Goal: Information Seeking & Learning: Learn about a topic

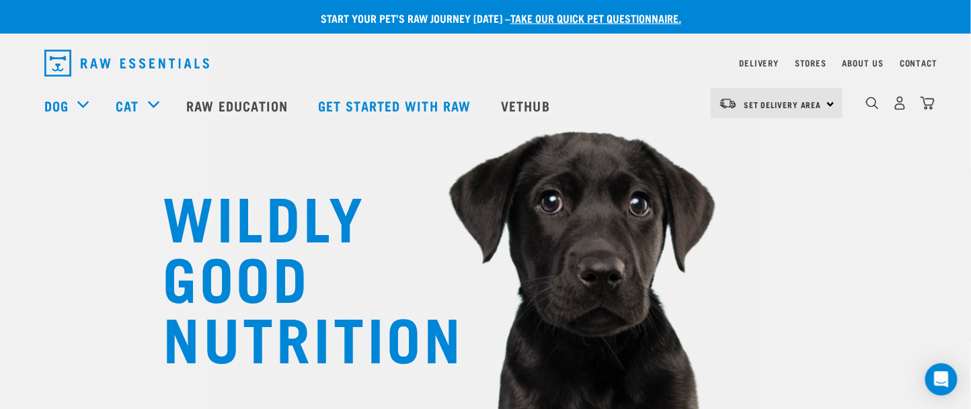
drag, startPoint x: 725, startPoint y: 9, endPoint x: 589, endPoint y: 67, distance: 148.5
click at [589, 67] on div "dropdown navigation" at bounding box center [365, 63] width 643 height 38
click at [727, 105] on img "dropdown navigation" at bounding box center [872, 103] width 13 height 13
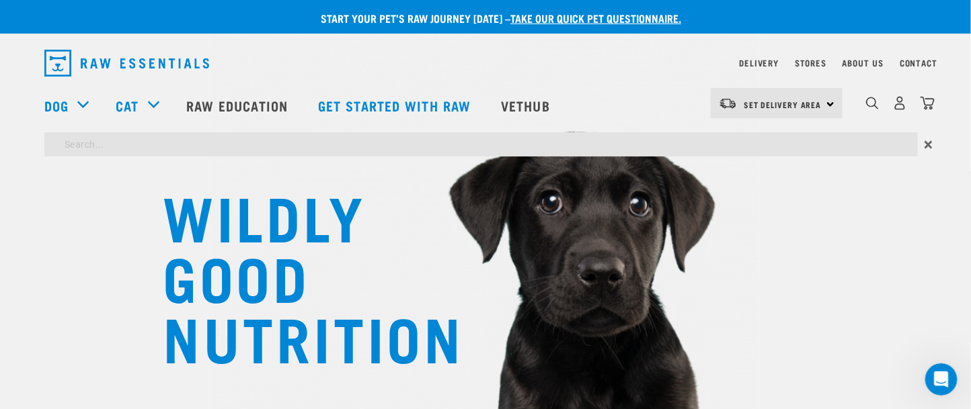
click at [99, 140] on input "search" at bounding box center [480, 144] width 873 height 24
type input "DE earth"
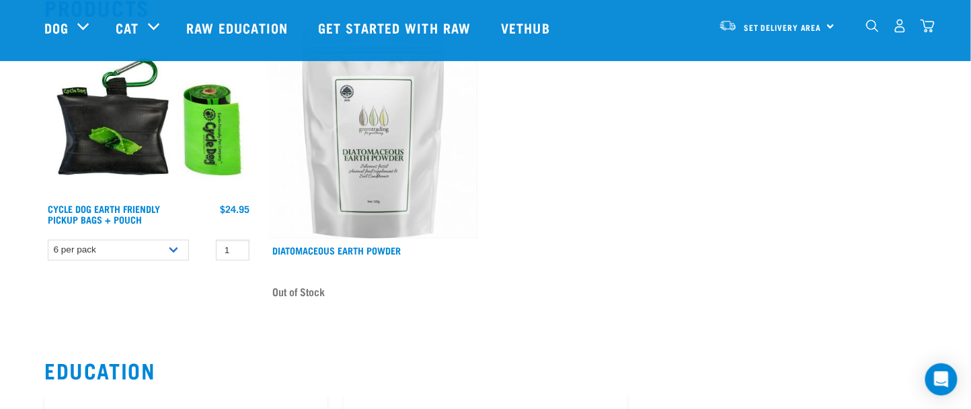
scroll to position [172, 0]
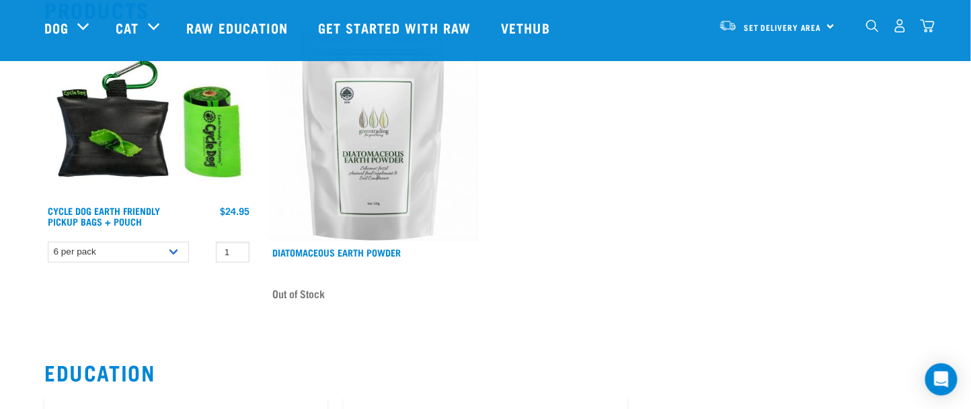
click at [393, 148] on img at bounding box center [373, 136] width 208 height 208
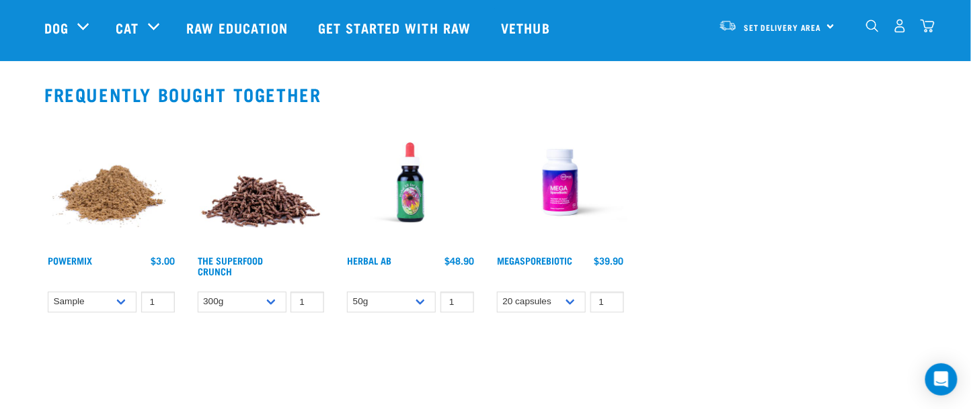
scroll to position [938, 0]
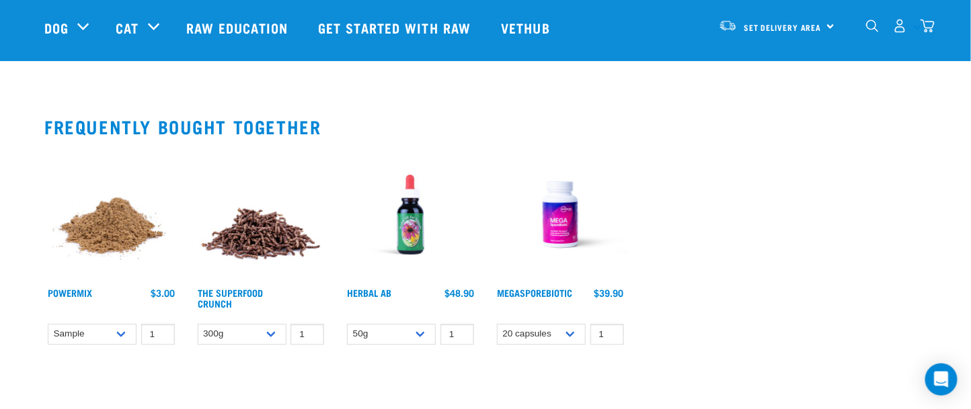
click at [411, 215] on img at bounding box center [411, 215] width 134 height 134
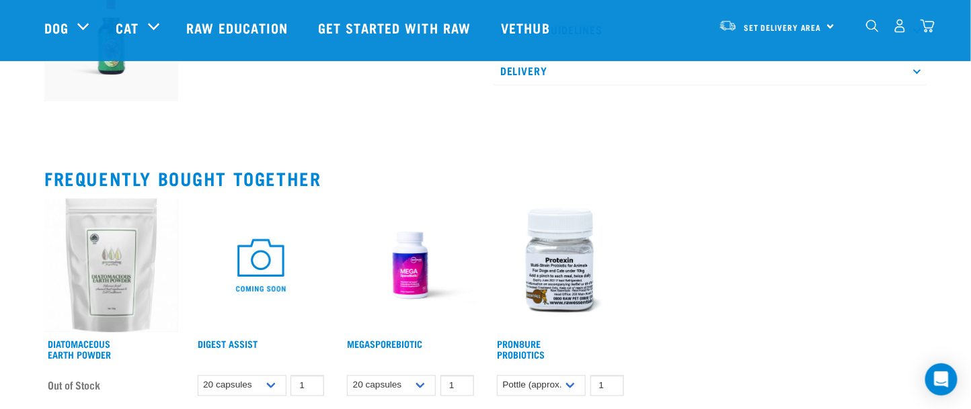
scroll to position [616, 0]
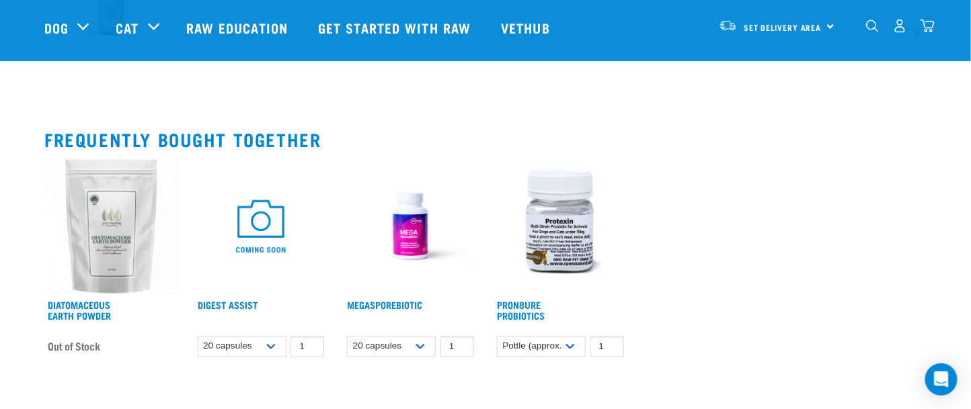
click at [563, 229] on img at bounding box center [560, 227] width 134 height 134
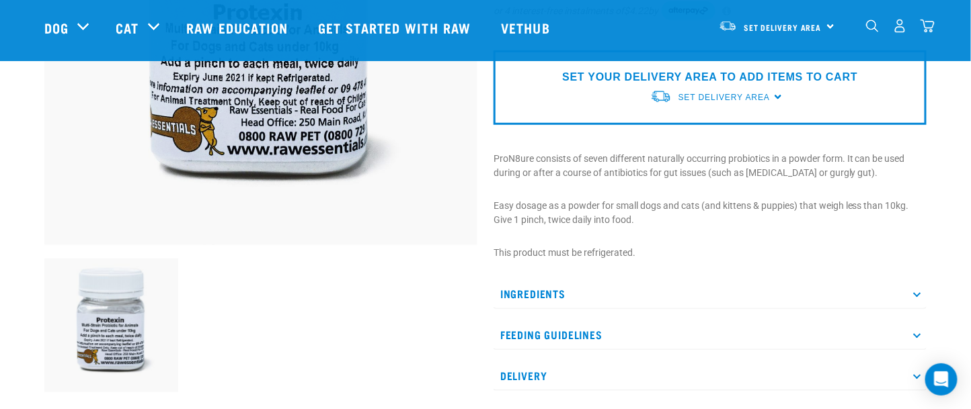
scroll to position [294, 0]
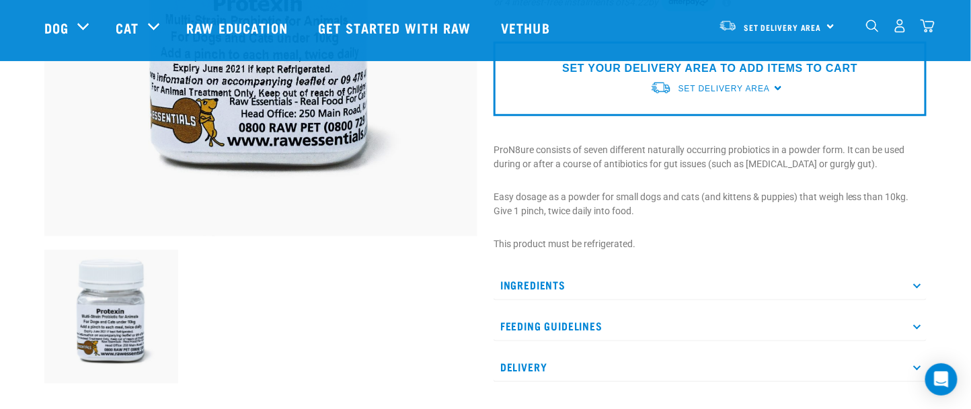
click at [551, 282] on p "Ingredients" at bounding box center [709, 285] width 433 height 30
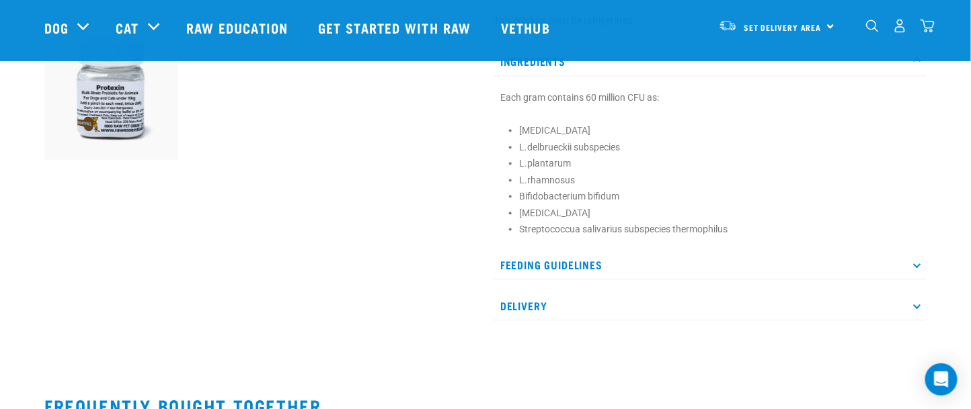
scroll to position [523, 0]
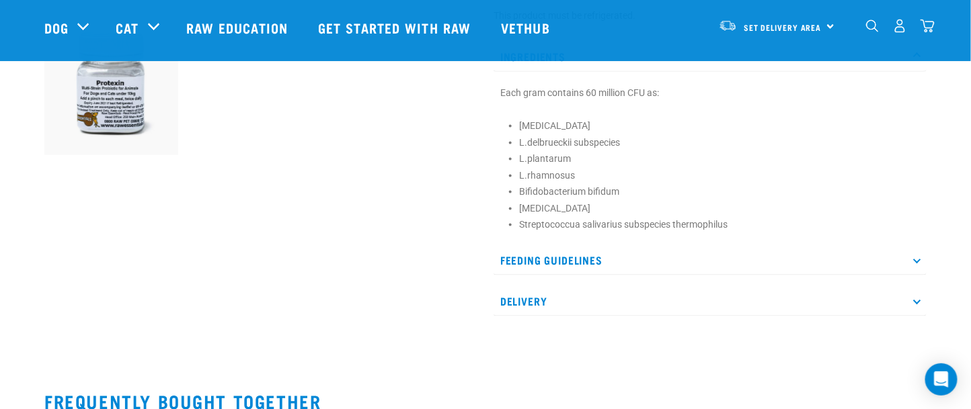
click at [549, 259] on p "Feeding Guidelines" at bounding box center [709, 260] width 433 height 30
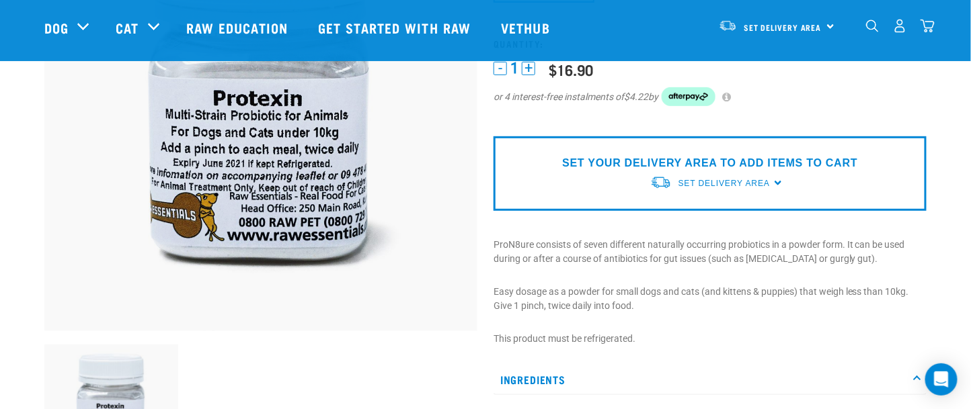
scroll to position [0, 0]
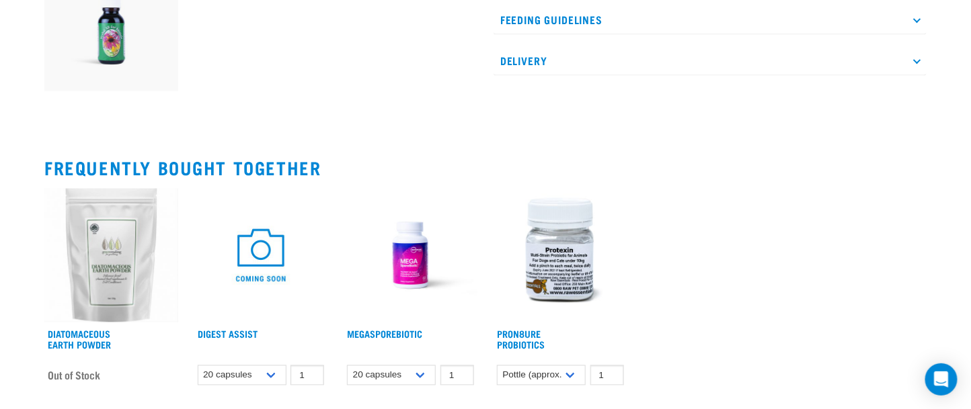
click at [415, 253] on img at bounding box center [411, 256] width 134 height 134
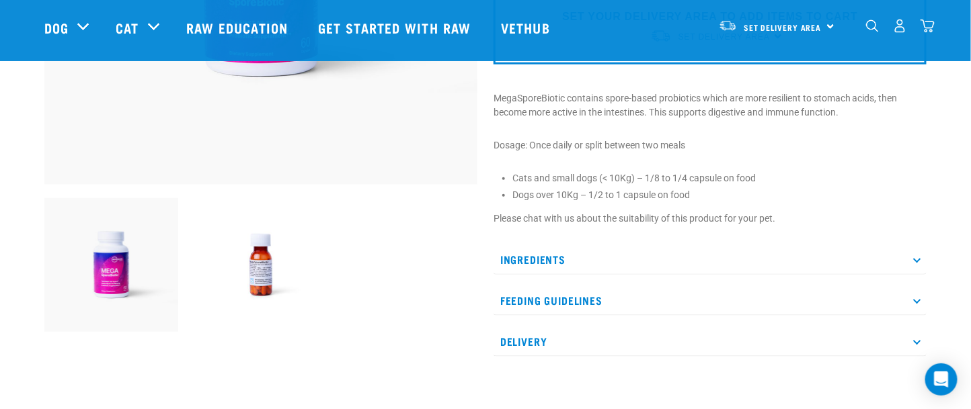
scroll to position [351, 0]
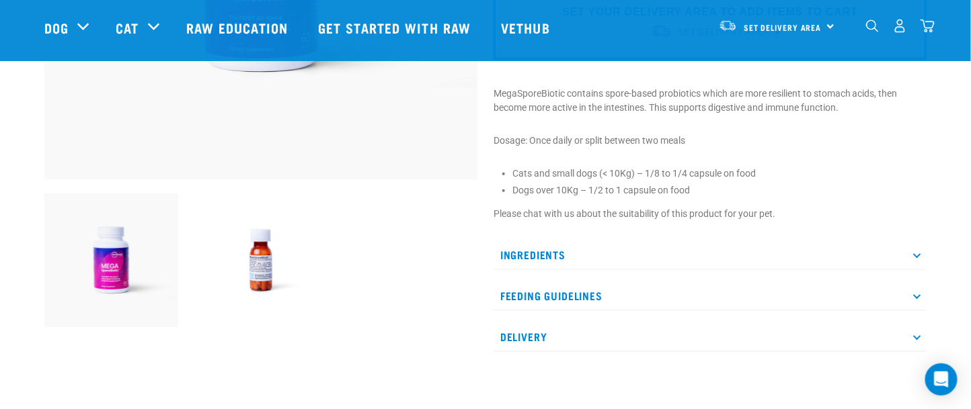
click at [569, 247] on p "Ingredients" at bounding box center [709, 255] width 433 height 30
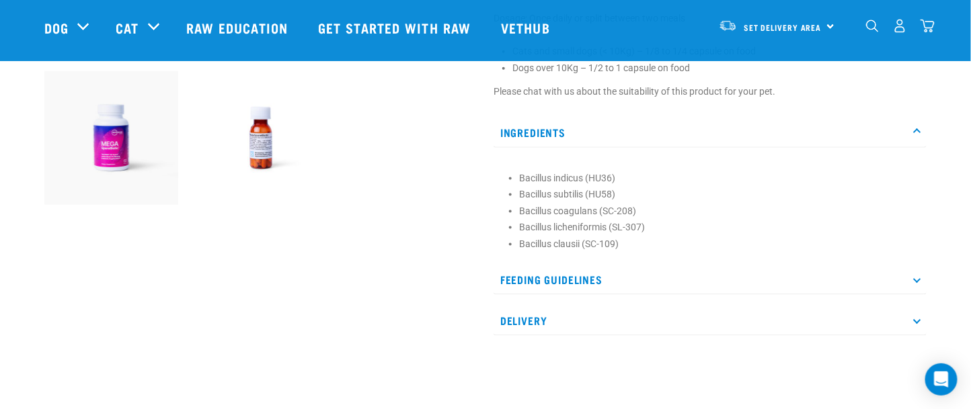
scroll to position [475, 0]
click at [262, 143] on img at bounding box center [261, 136] width 134 height 134
click at [258, 136] on img at bounding box center [261, 136] width 134 height 134
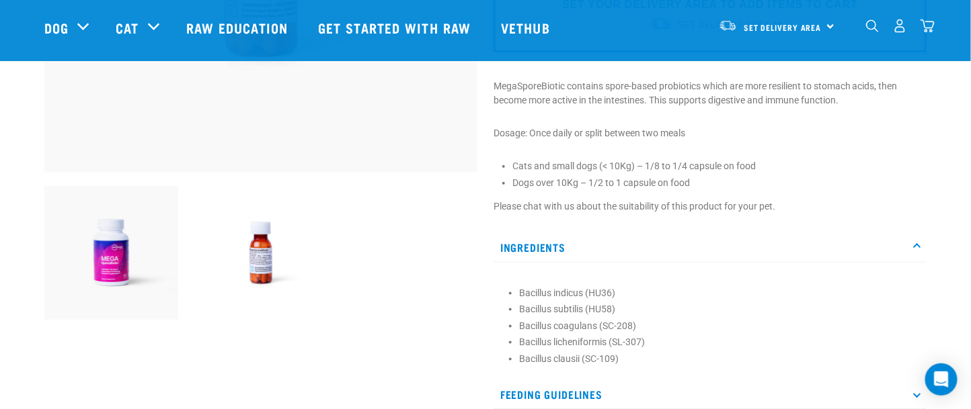
scroll to position [374, 0]
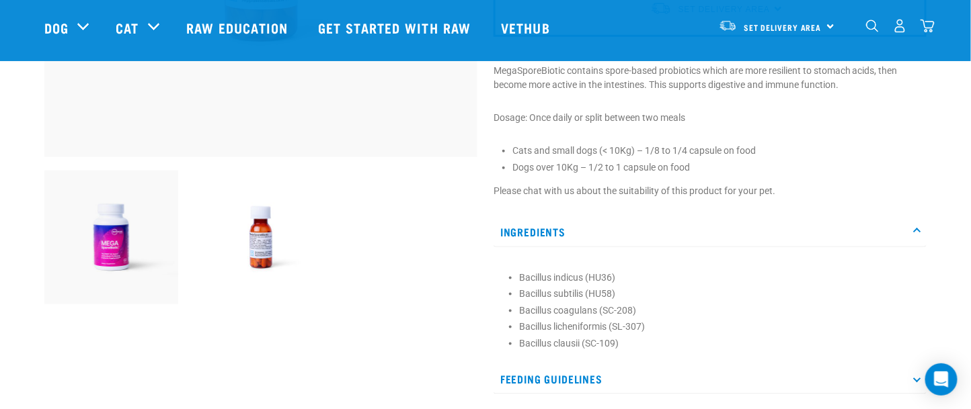
click at [112, 239] on img at bounding box center [111, 238] width 134 height 134
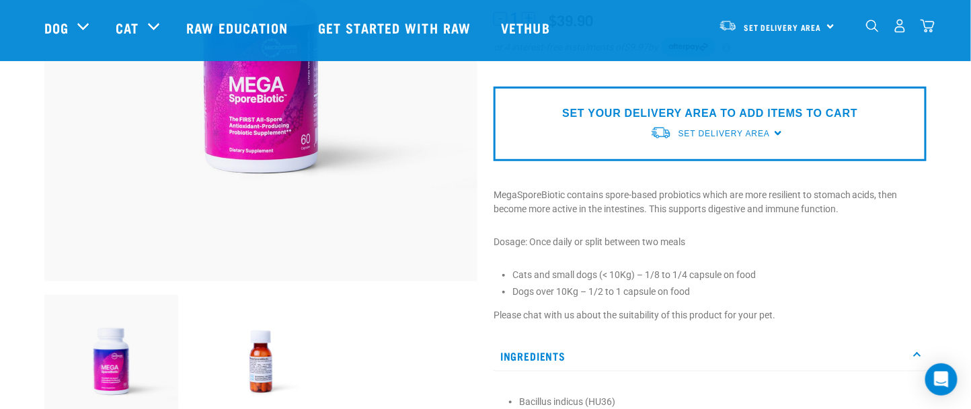
scroll to position [264, 0]
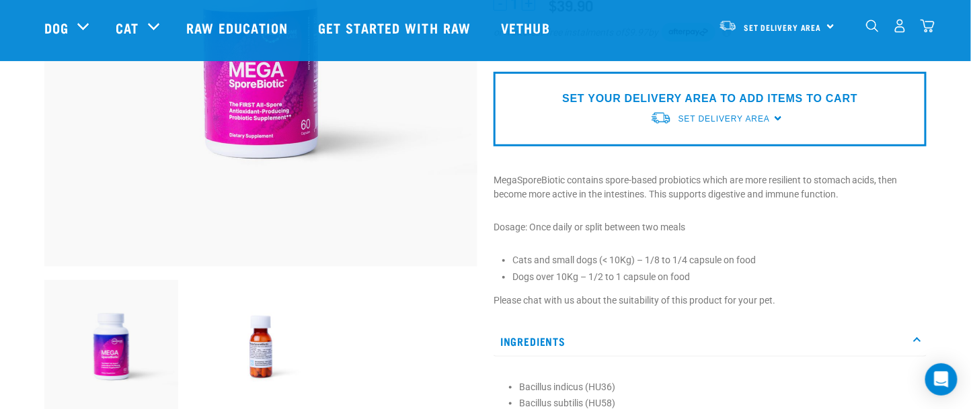
click at [268, 347] on img at bounding box center [261, 347] width 134 height 134
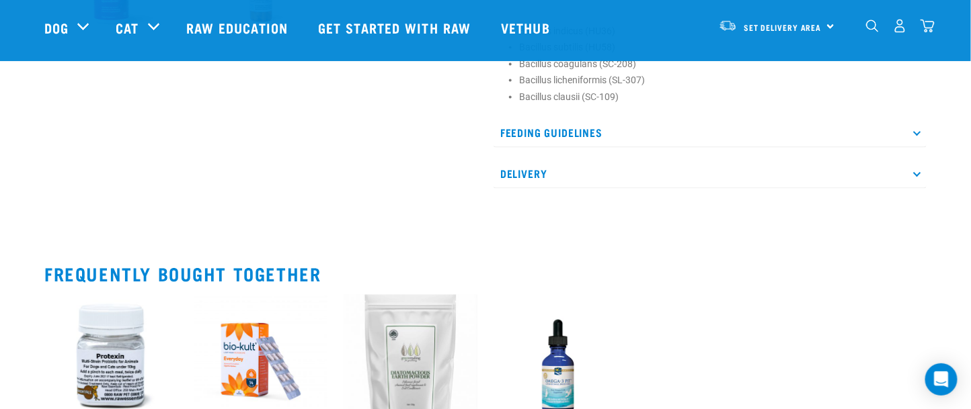
scroll to position [735, 0]
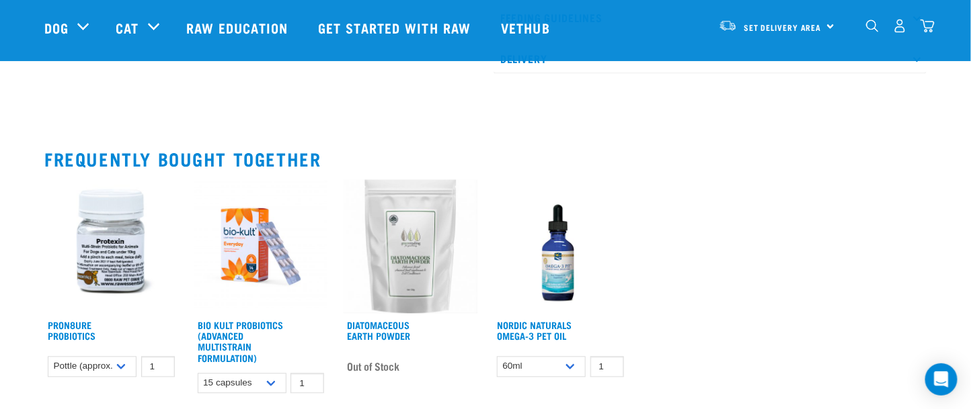
click at [253, 241] on img at bounding box center [261, 247] width 134 height 134
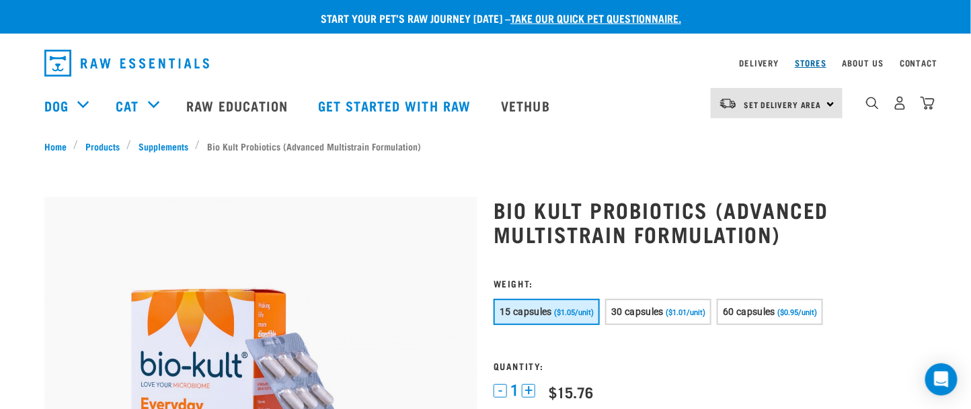
click at [812, 64] on link "Stores" at bounding box center [811, 63] width 32 height 5
